Goal: Browse casually: Explore the website without a specific task or goal

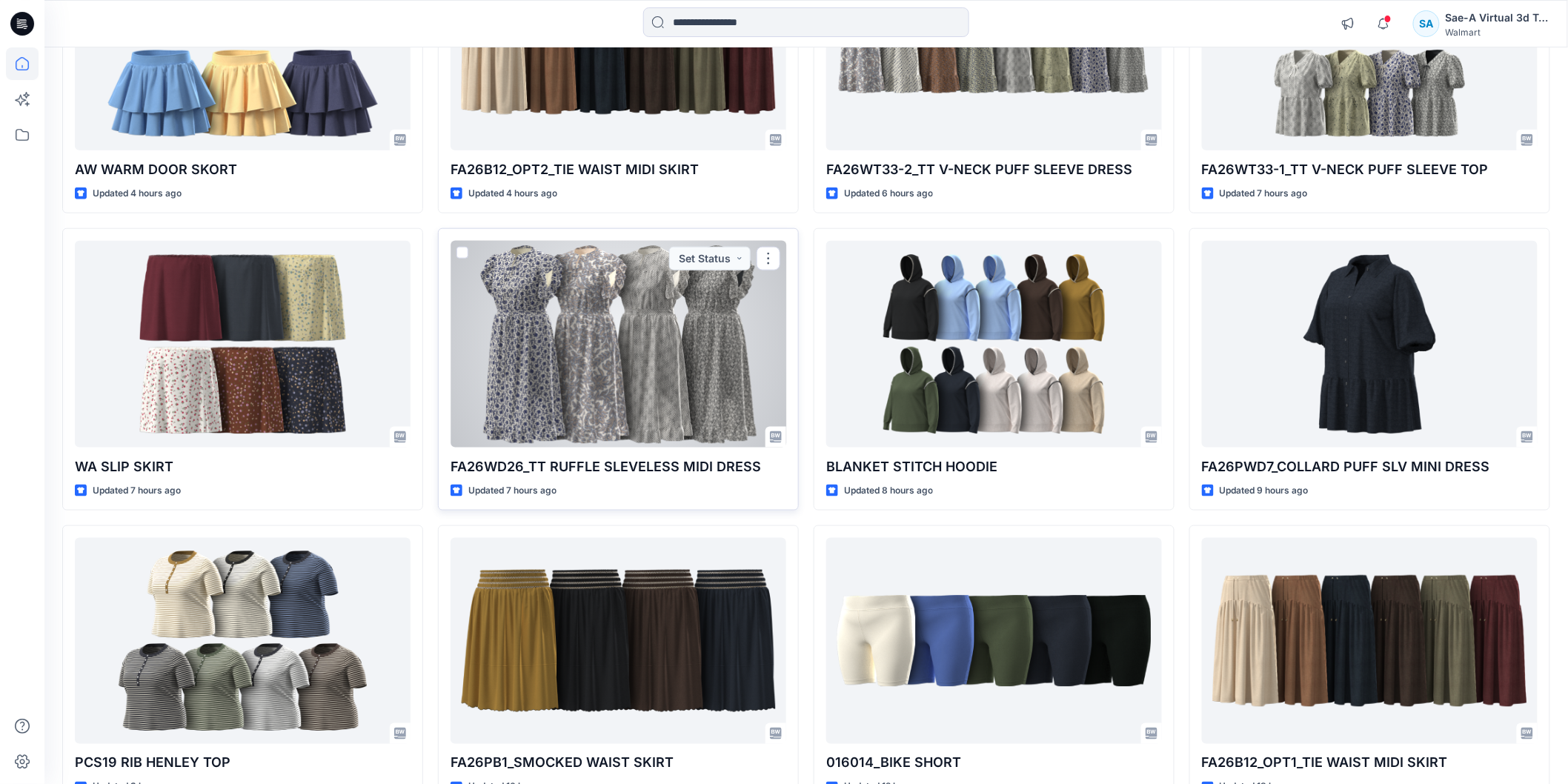
scroll to position [576, 0]
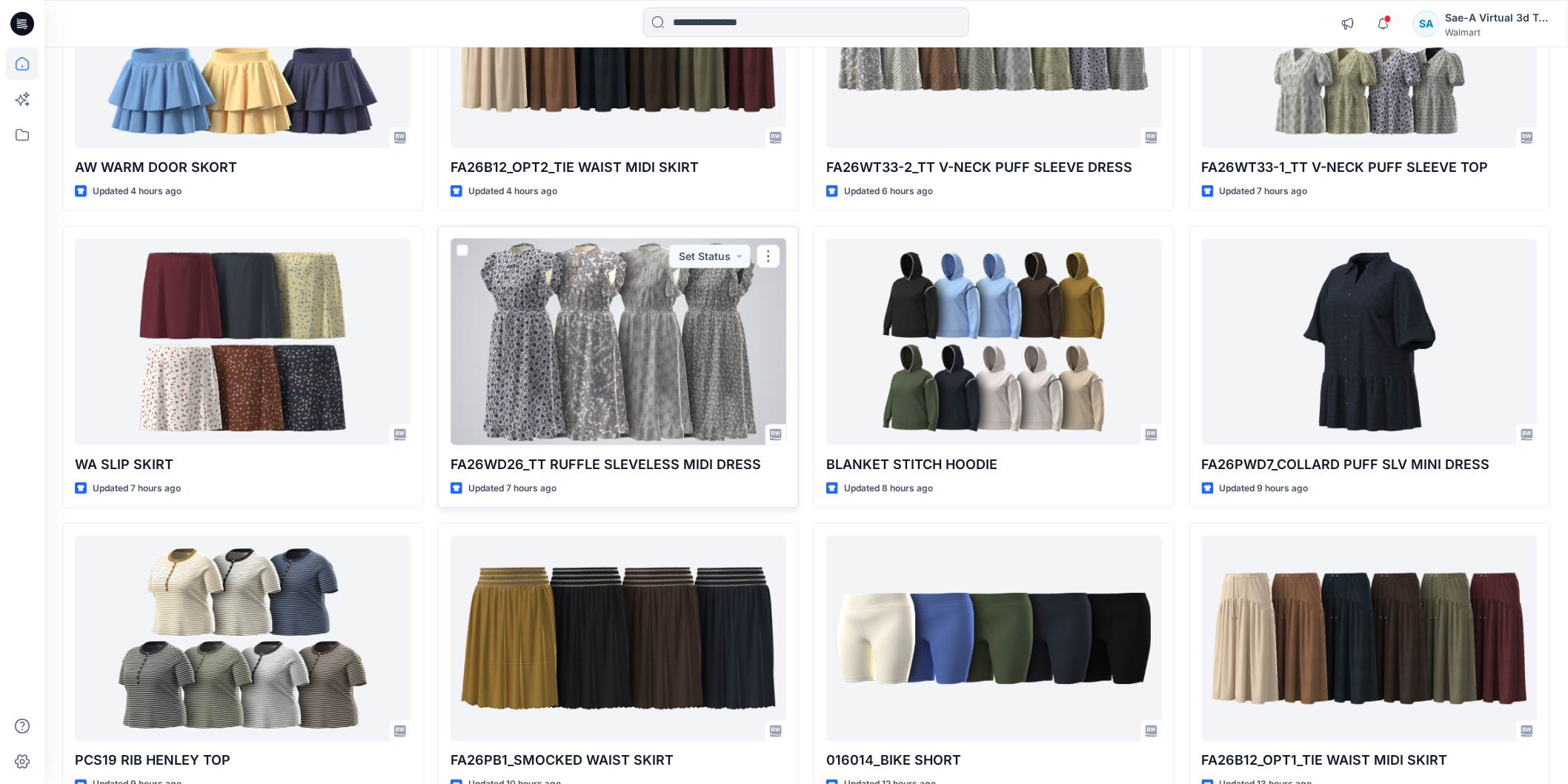
click at [568, 378] on div at bounding box center [618, 342] width 336 height 206
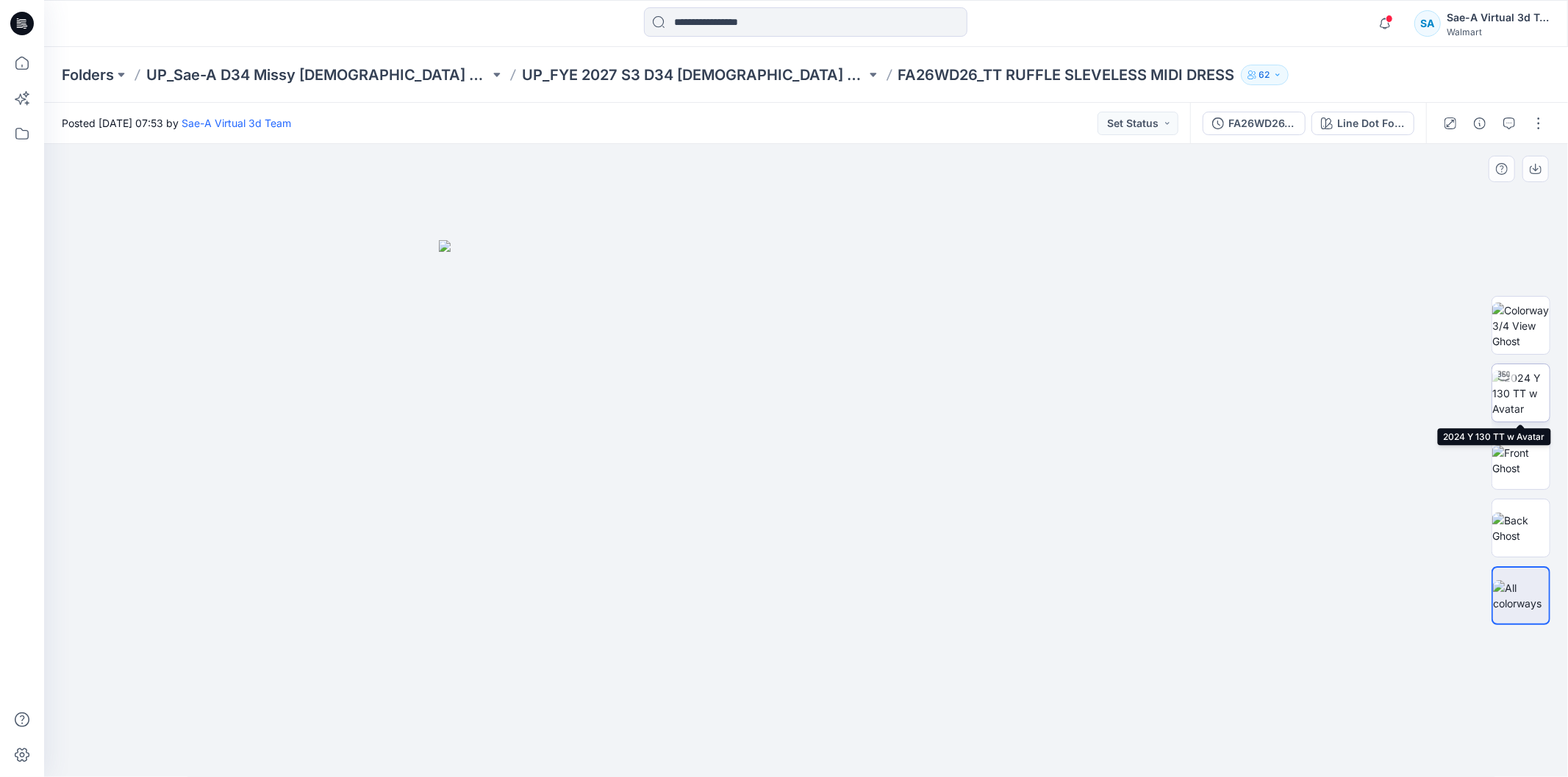
click at [1522, 393] on img at bounding box center [1520, 393] width 57 height 46
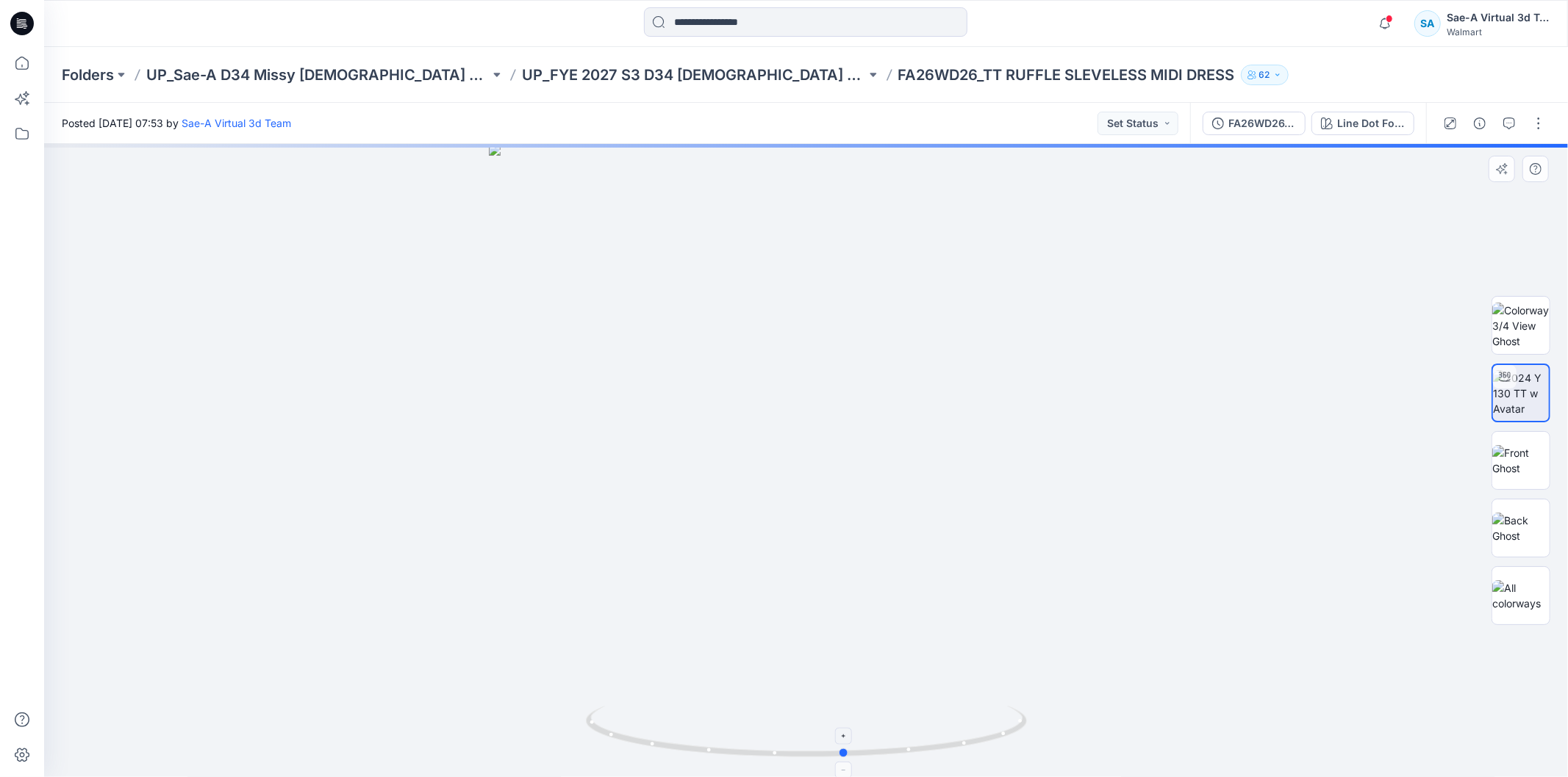
drag, startPoint x: 981, startPoint y: 734, endPoint x: 1021, endPoint y: 729, distance: 40.3
click at [1021, 729] on icon at bounding box center [808, 734] width 444 height 55
click at [1519, 475] on img at bounding box center [1520, 460] width 57 height 31
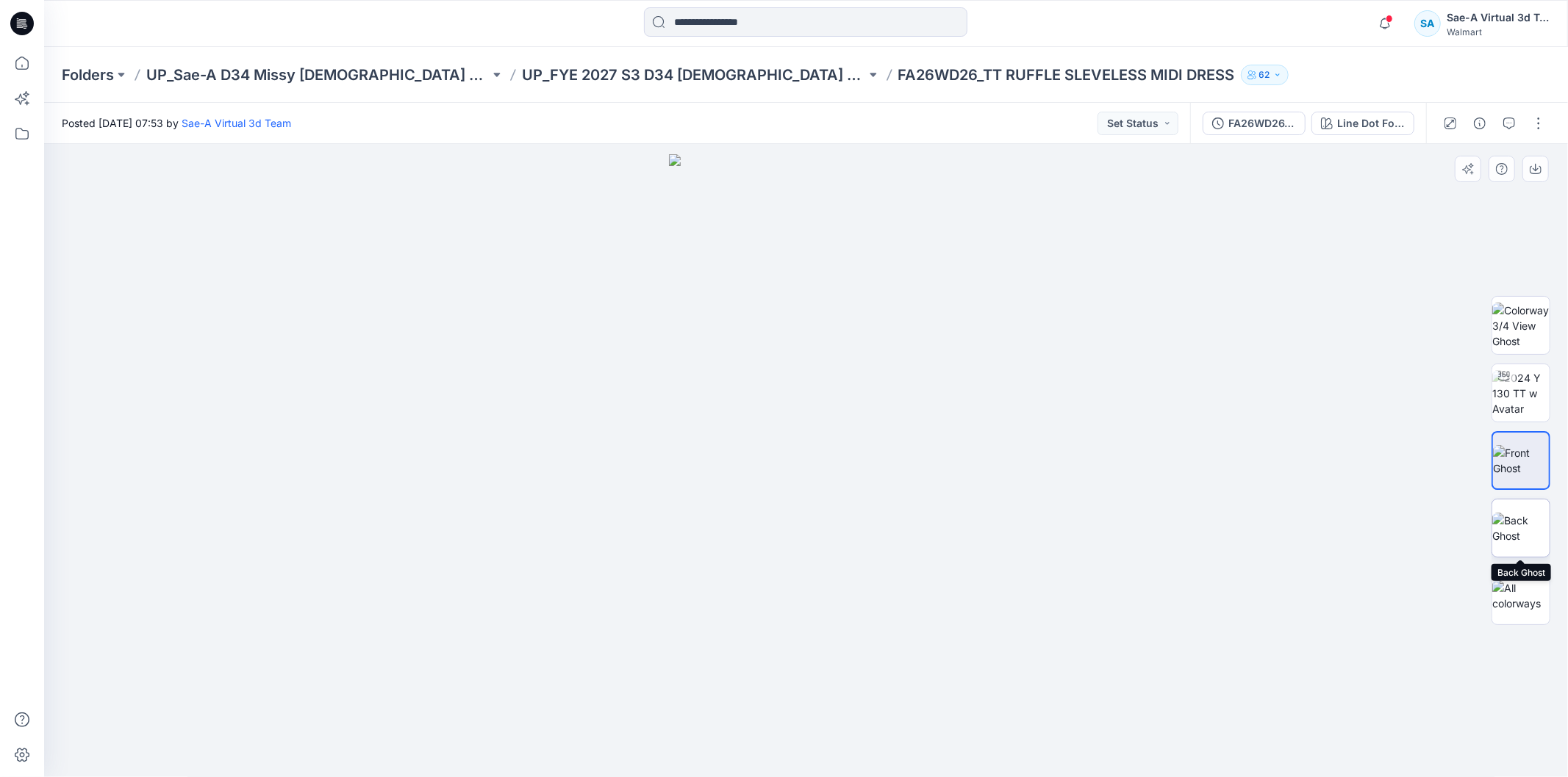
click at [1521, 519] on img at bounding box center [1520, 528] width 57 height 31
click at [30, 57] on icon at bounding box center [22, 63] width 32 height 32
